Goal: Information Seeking & Learning: Check status

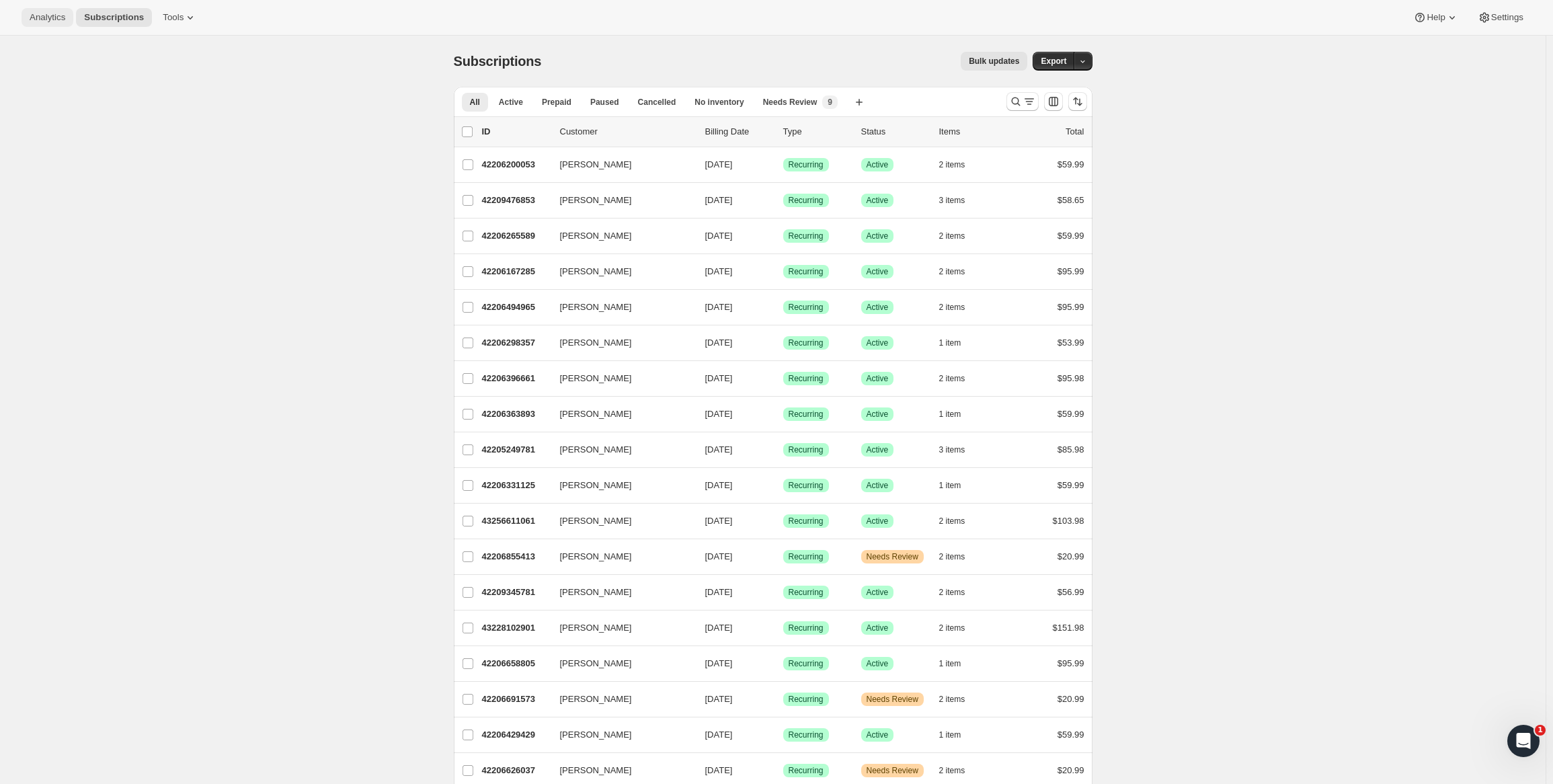
click at [61, 18] on span "Analytics" at bounding box center [47, 17] width 35 height 11
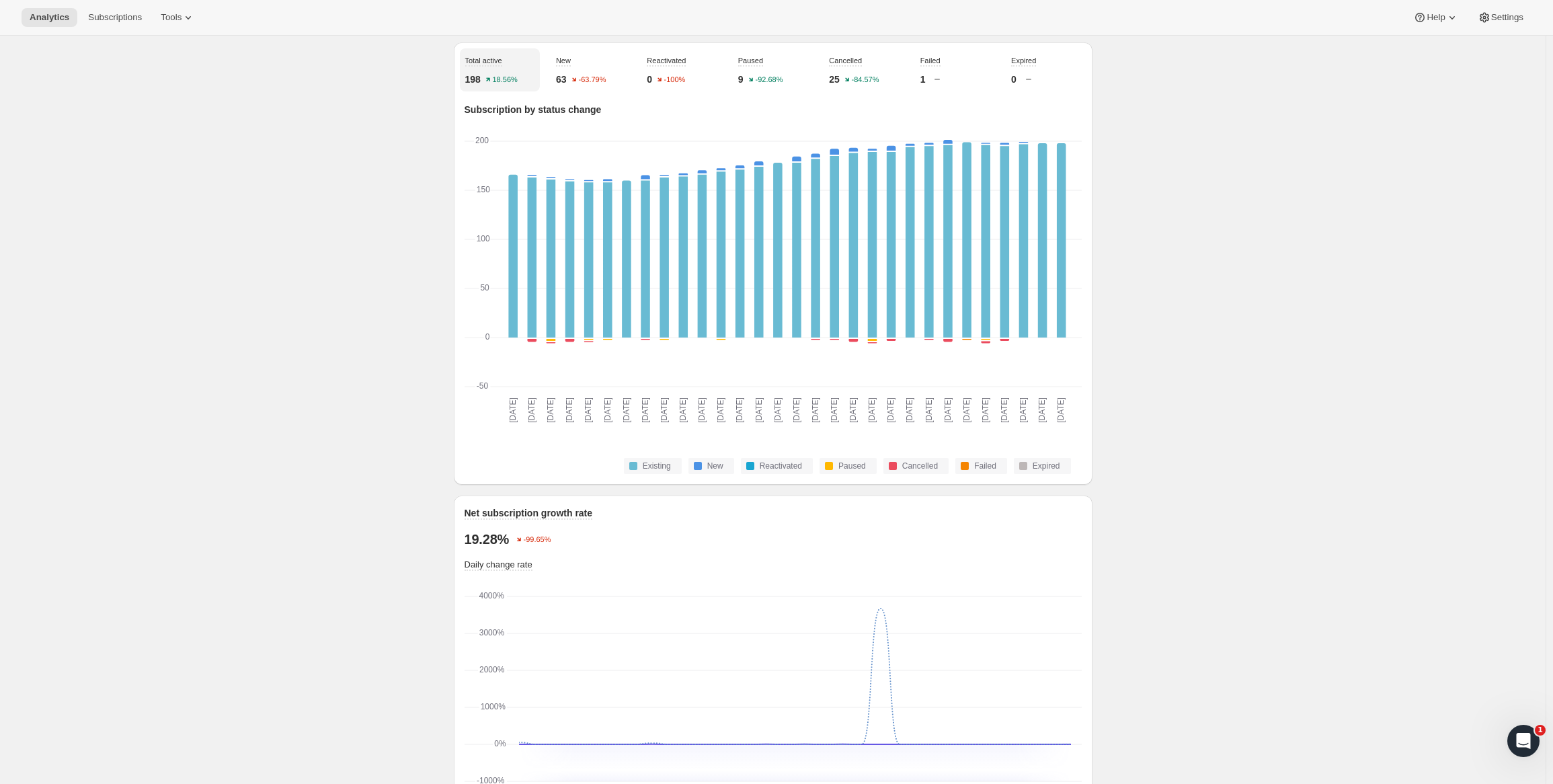
scroll to position [78, 0]
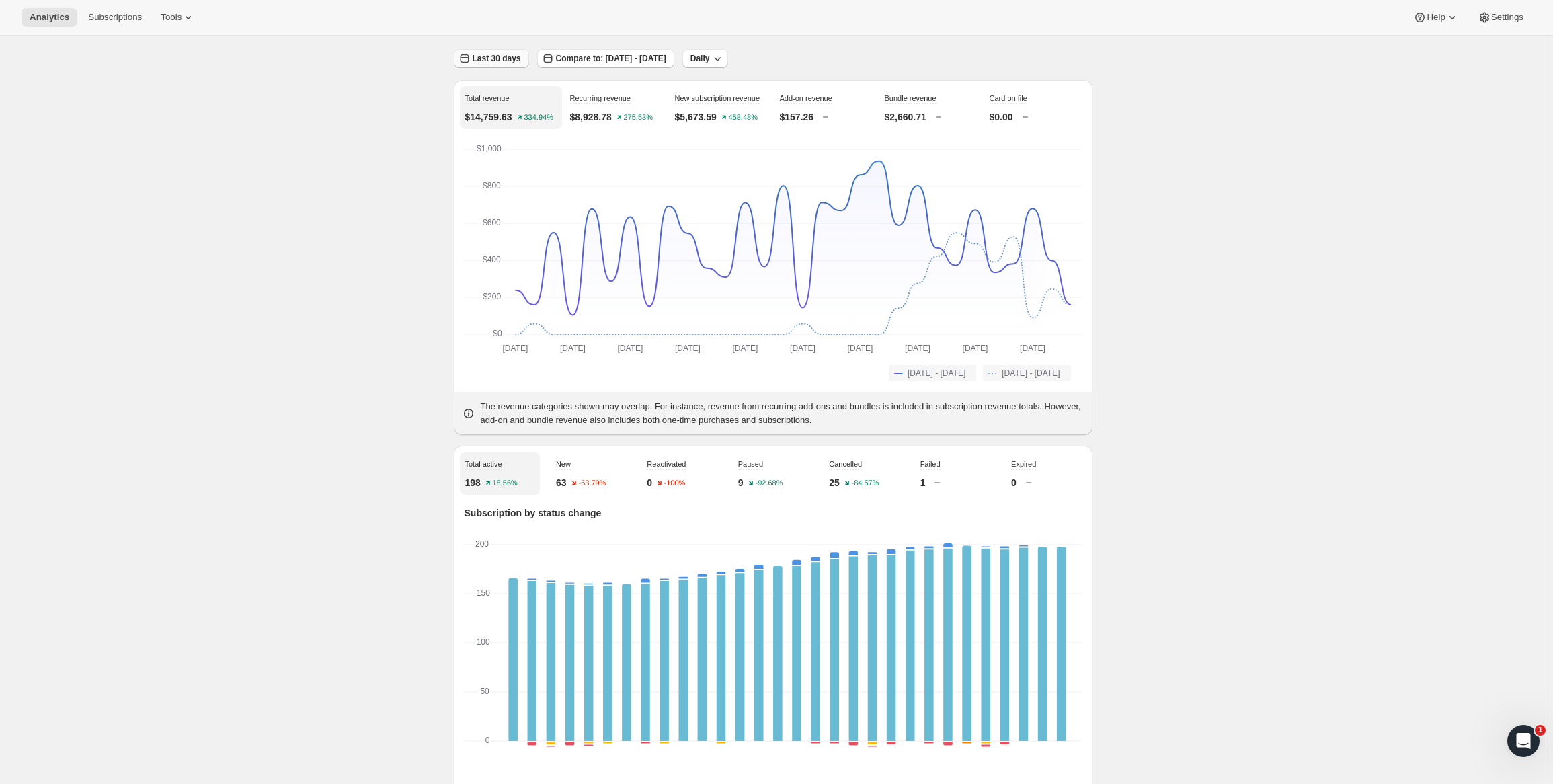
click at [503, 58] on span "Last 30 days" at bounding box center [496, 58] width 48 height 11
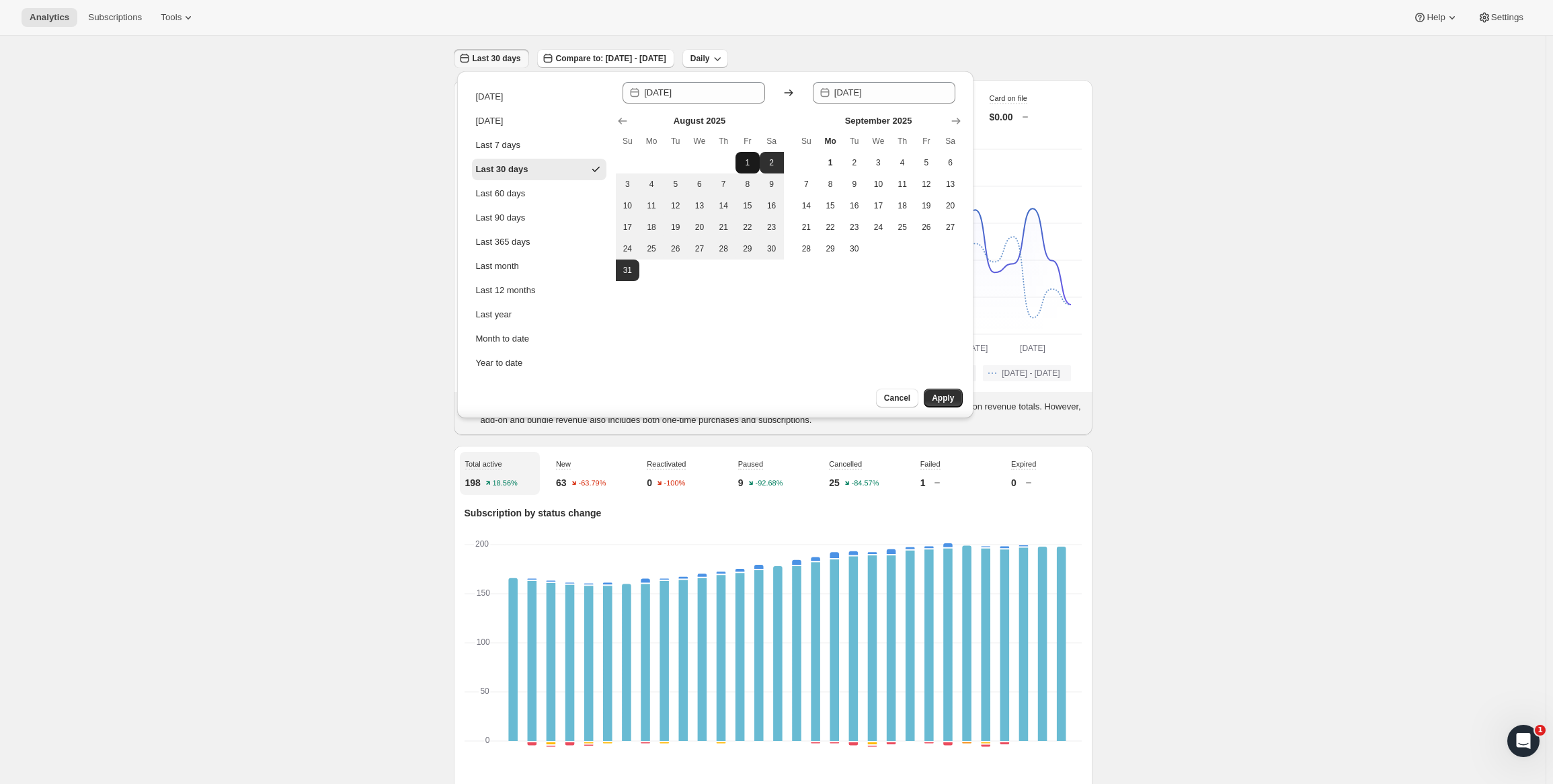
click at [758, 155] on button "1" at bounding box center [747, 163] width 24 height 22
type input "[DATE]"
click at [631, 275] on span "31" at bounding box center [627, 269] width 13 height 11
type input "[DATE]"
click at [957, 395] on button "Apply" at bounding box center [942, 397] width 38 height 19
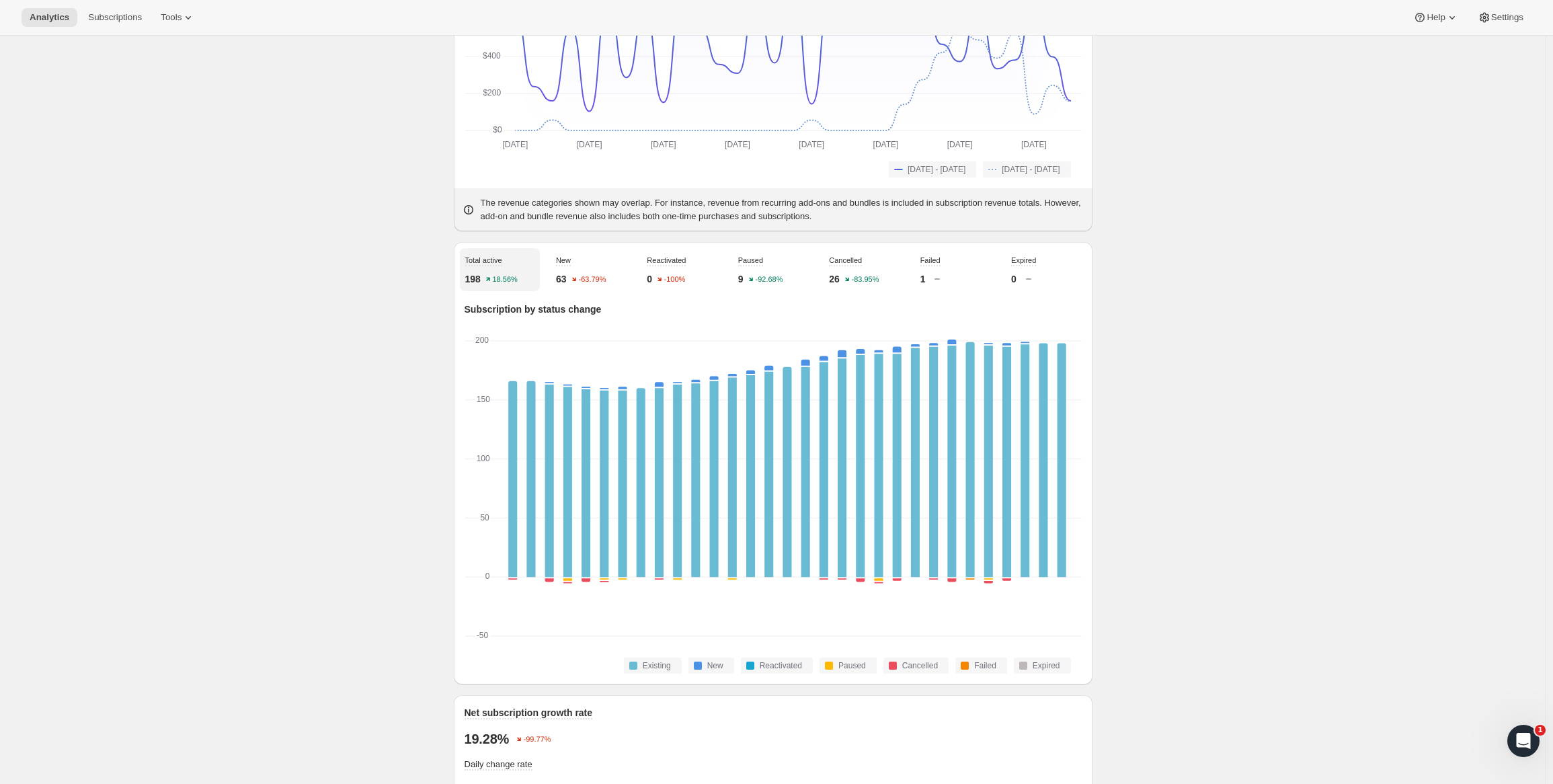
scroll to position [0, 0]
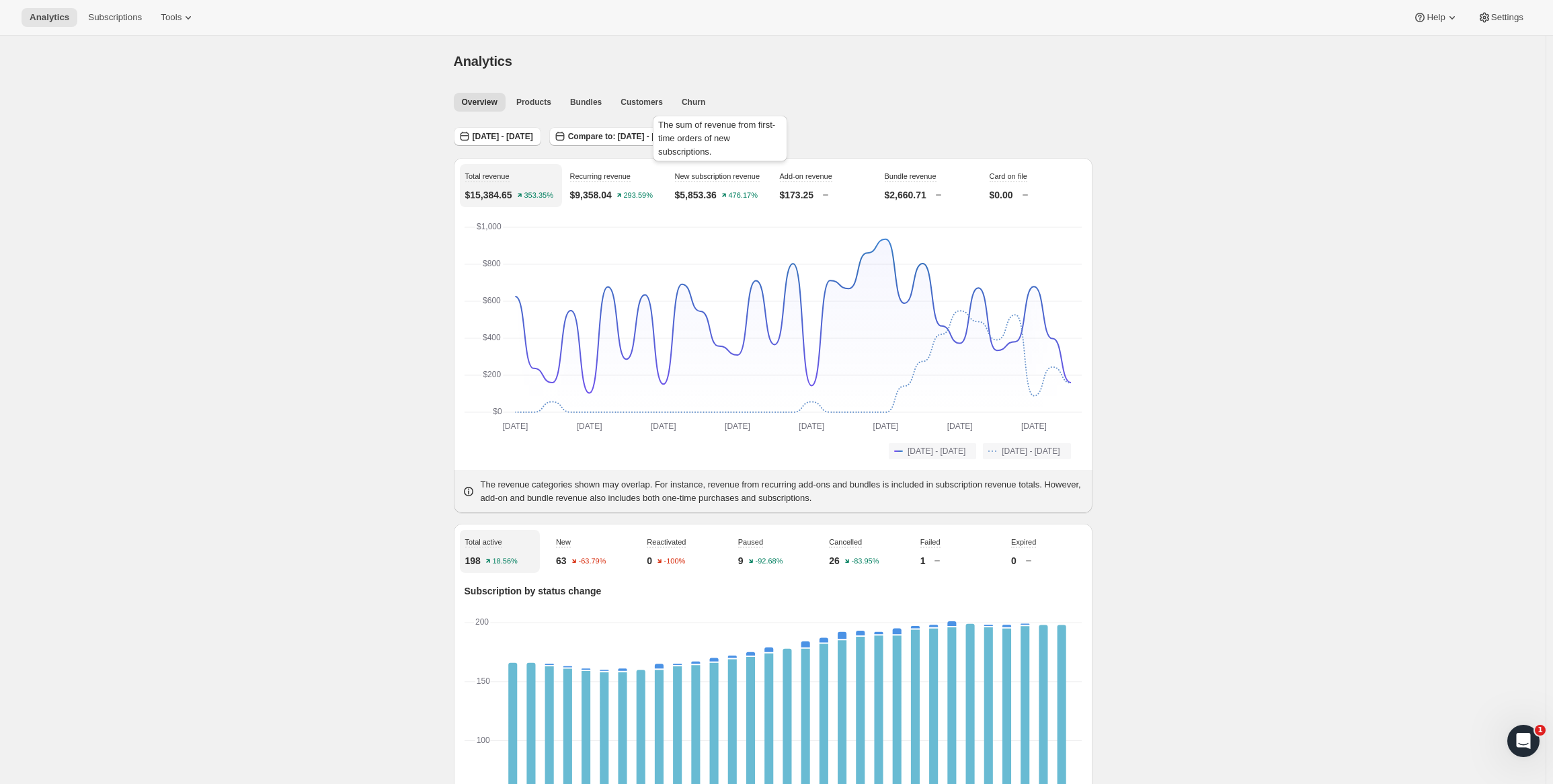
click at [675, 135] on div "The sum of revenue from first-time orders of new subscriptions." at bounding box center [720, 141] width 140 height 56
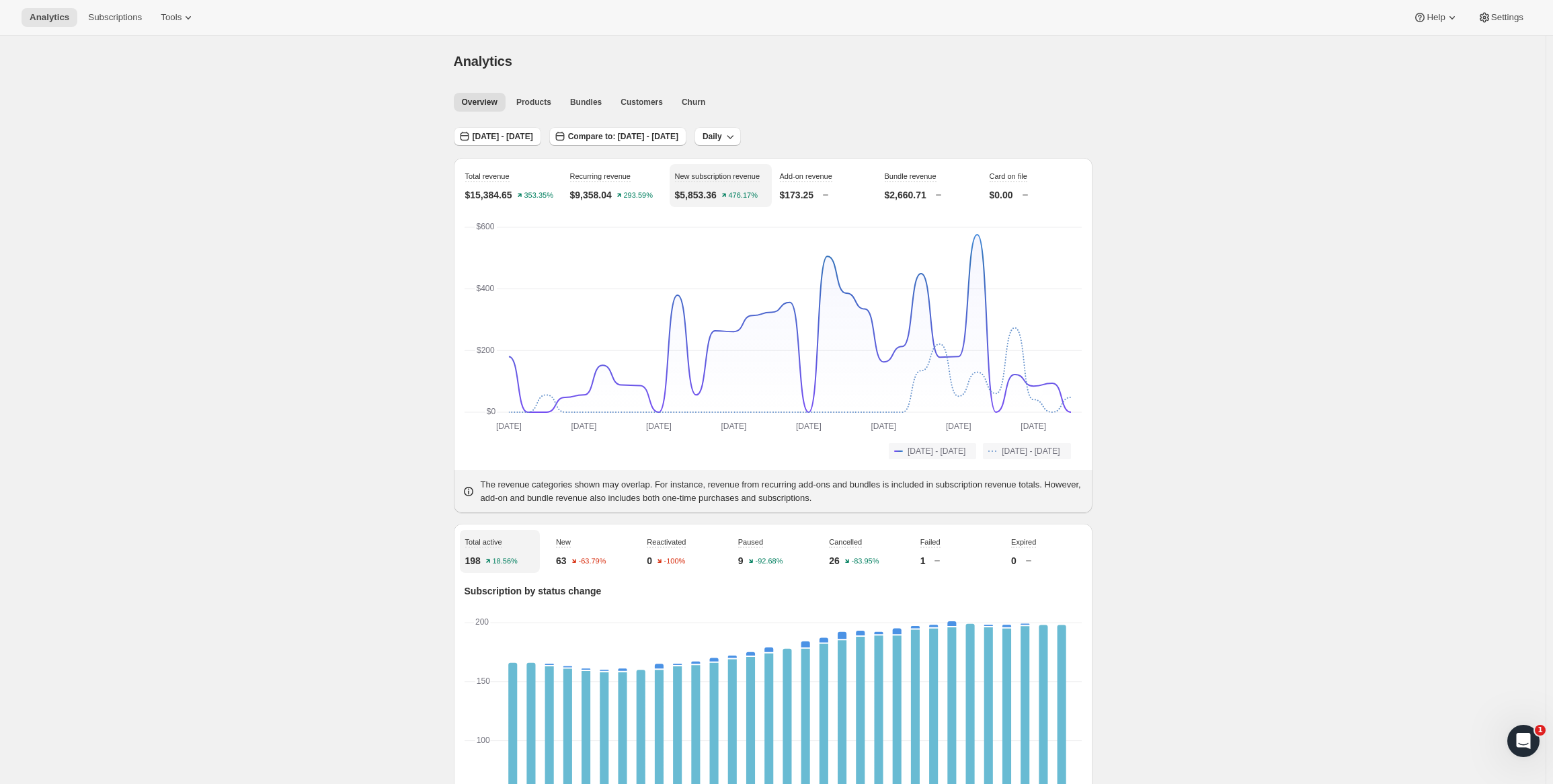
click at [545, 187] on div "Total revenue $15,384.65 353.35%" at bounding box center [510, 185] width 102 height 43
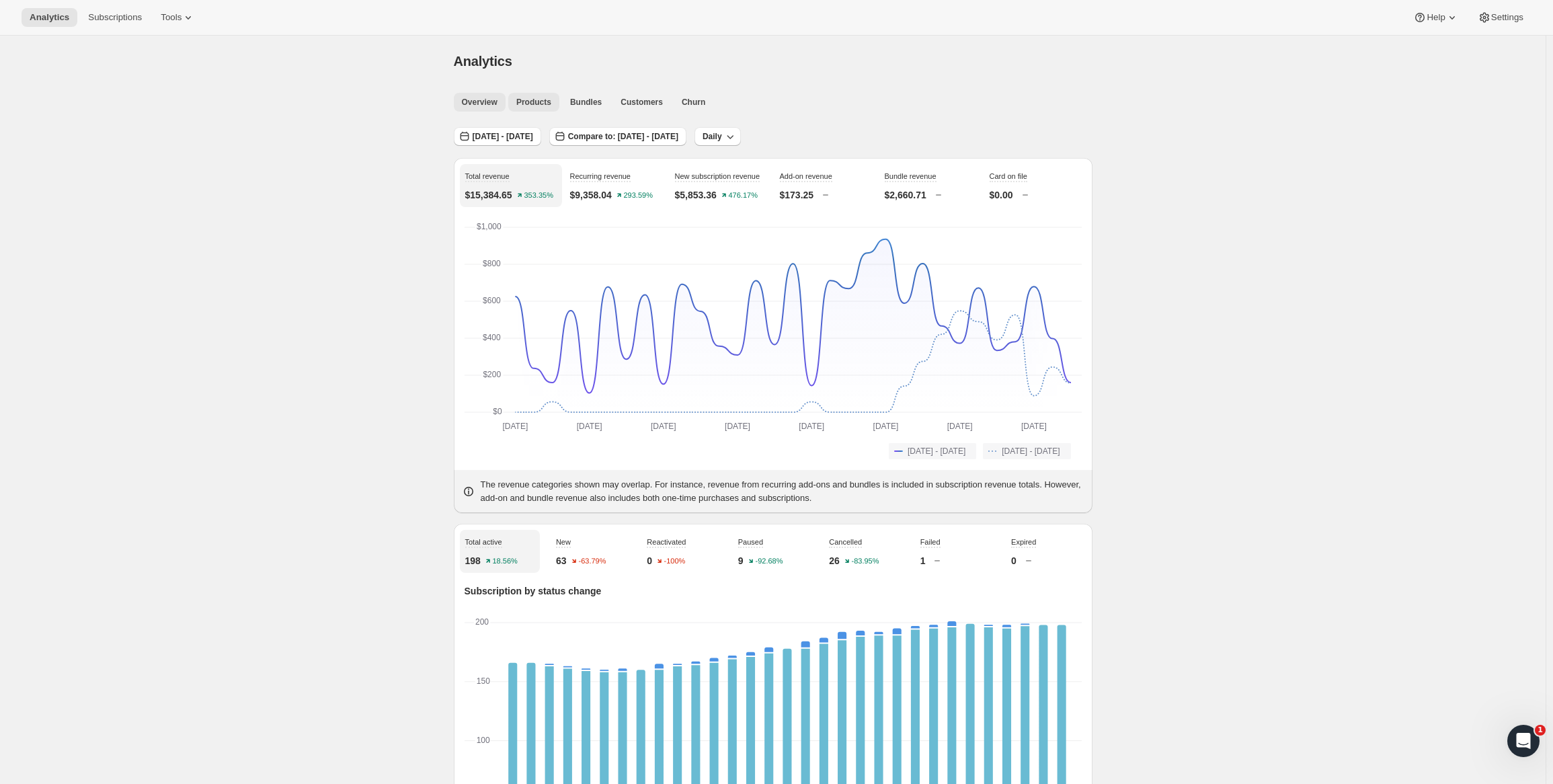
click at [551, 111] on button "Products" at bounding box center [533, 102] width 51 height 19
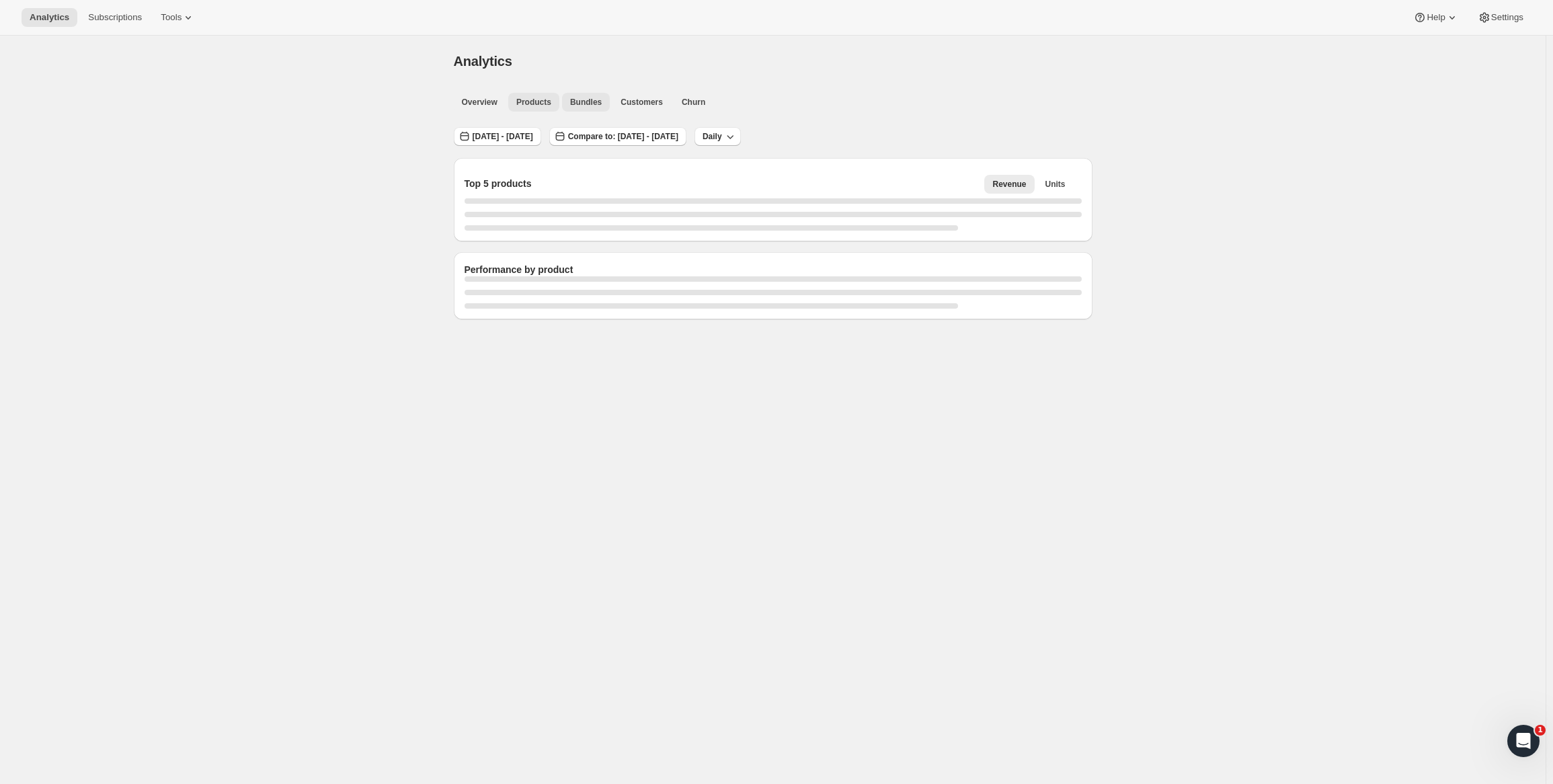
click at [595, 99] on span "Bundles" at bounding box center [586, 102] width 32 height 11
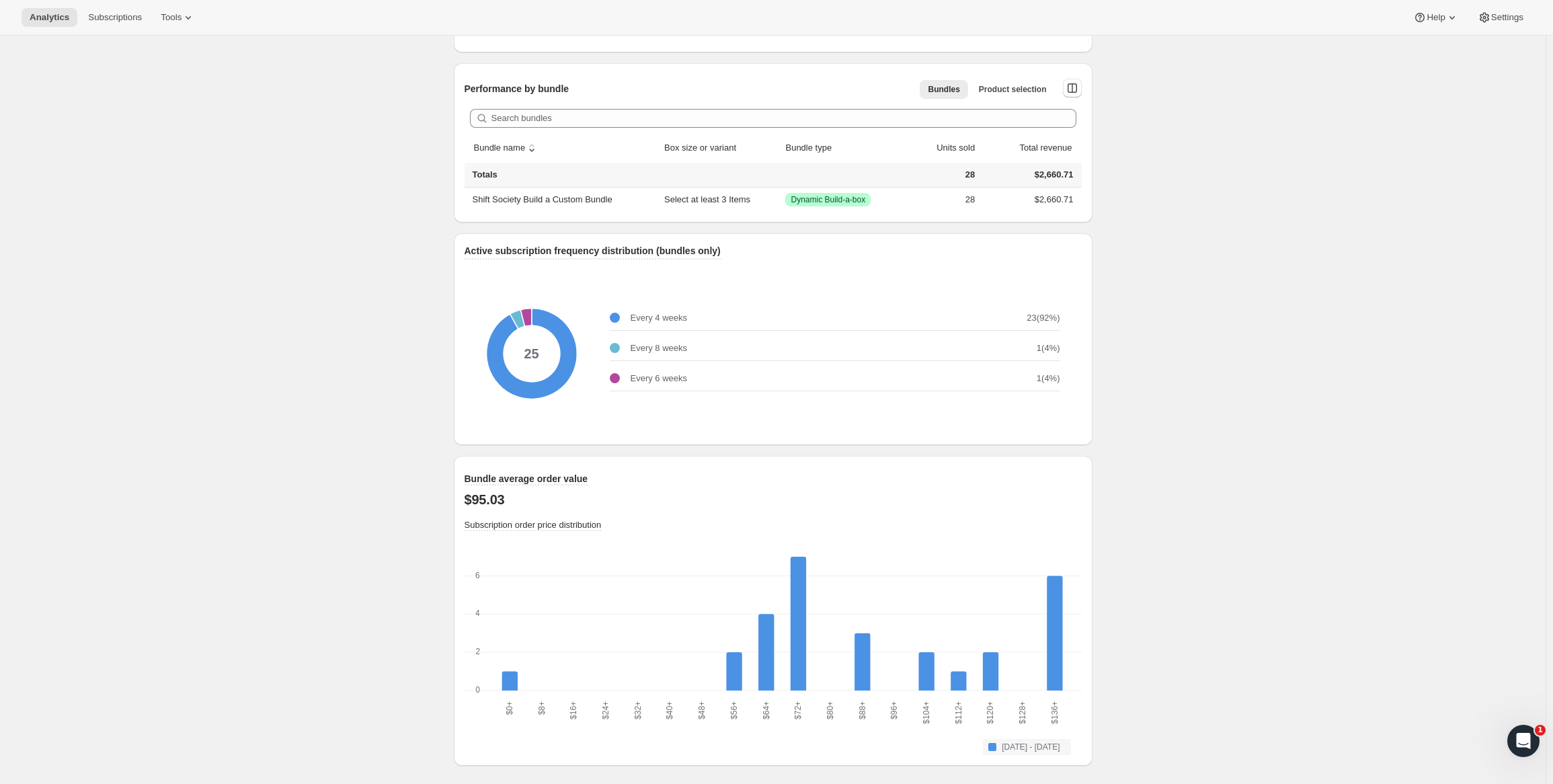
scroll to position [669, 0]
